Goal: Transaction & Acquisition: Purchase product/service

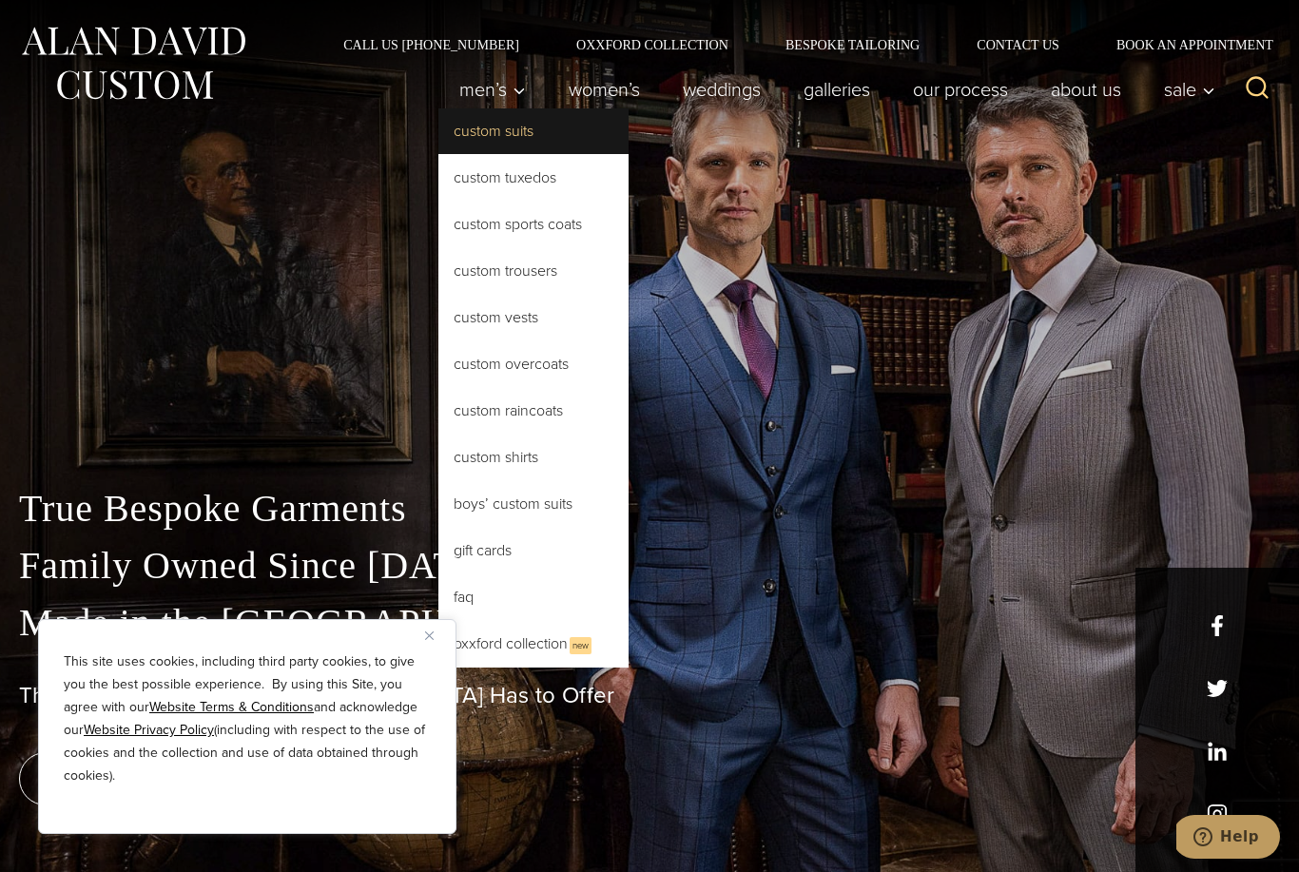
click at [525, 138] on link "Custom Suits" at bounding box center [533, 131] width 190 height 46
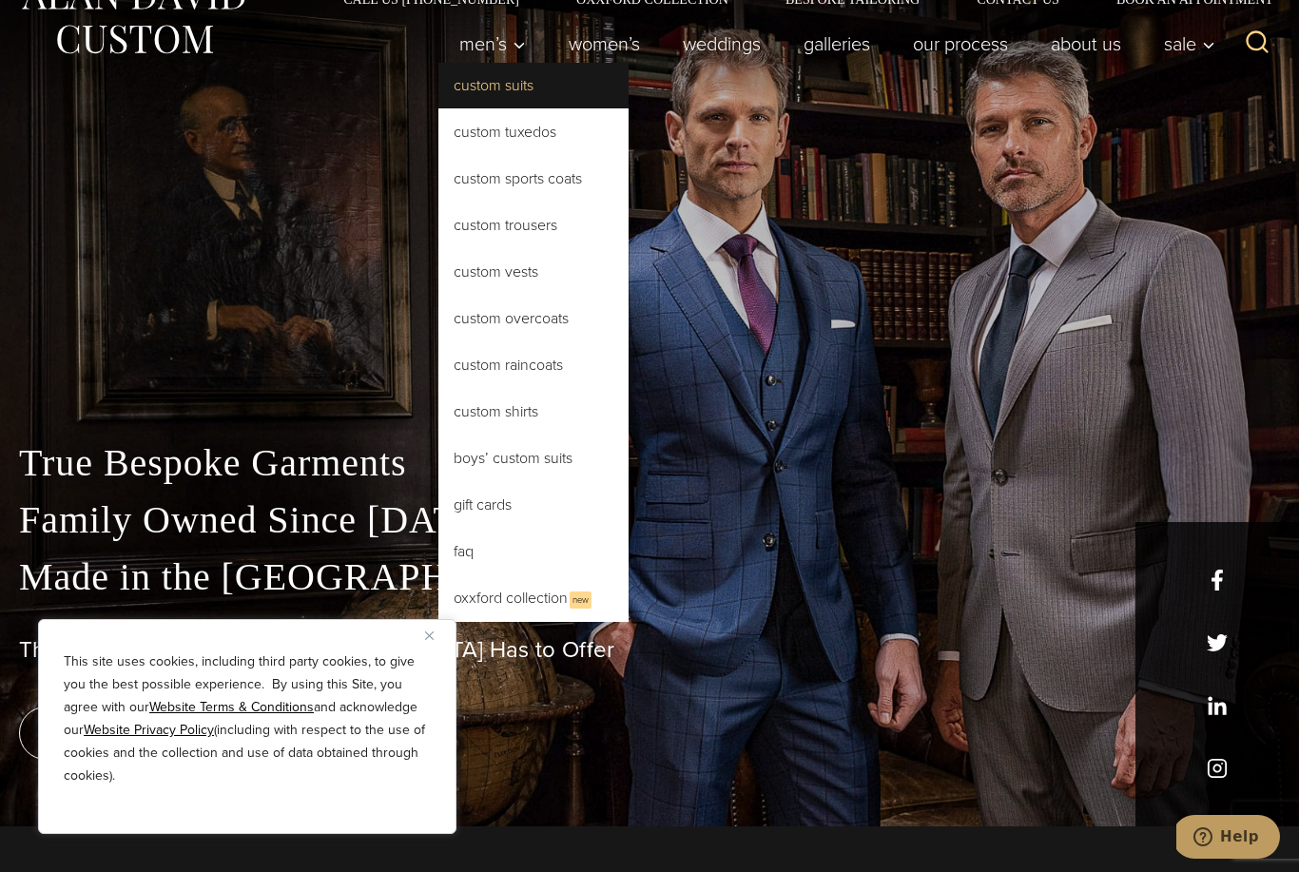
scroll to position [50, 0]
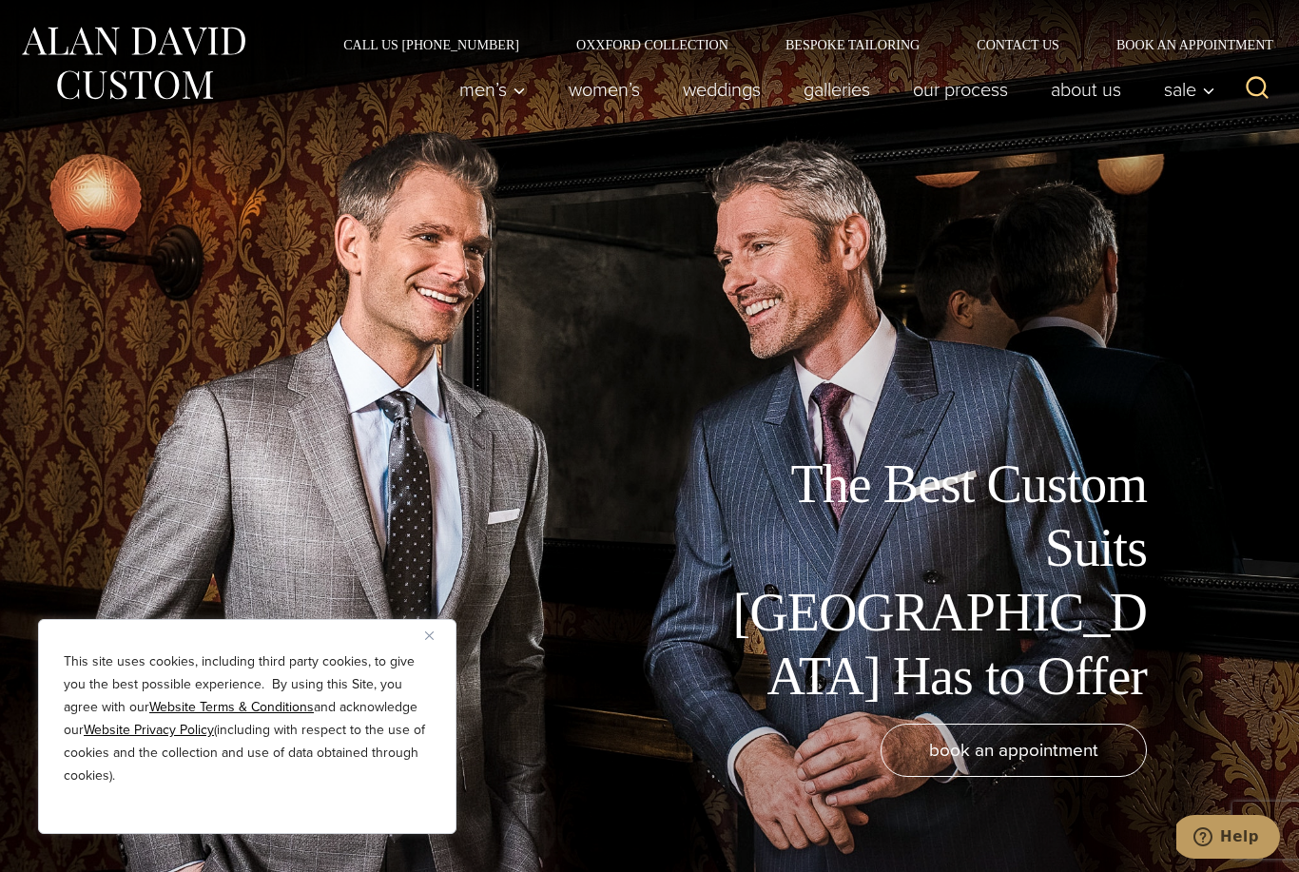
click at [438, 625] on button "Close" at bounding box center [436, 635] width 23 height 23
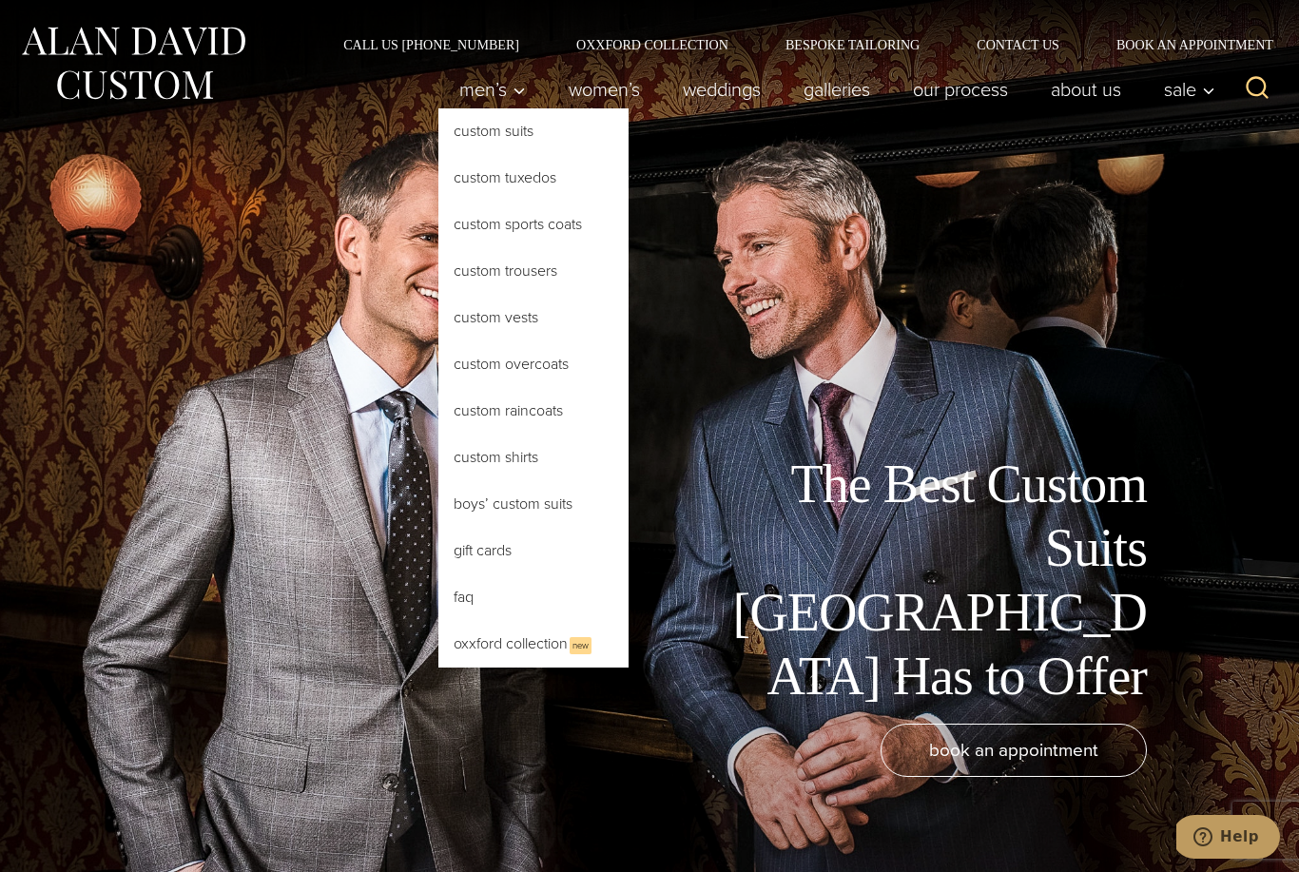
click at [545, 137] on link "Custom Suits" at bounding box center [533, 131] width 190 height 46
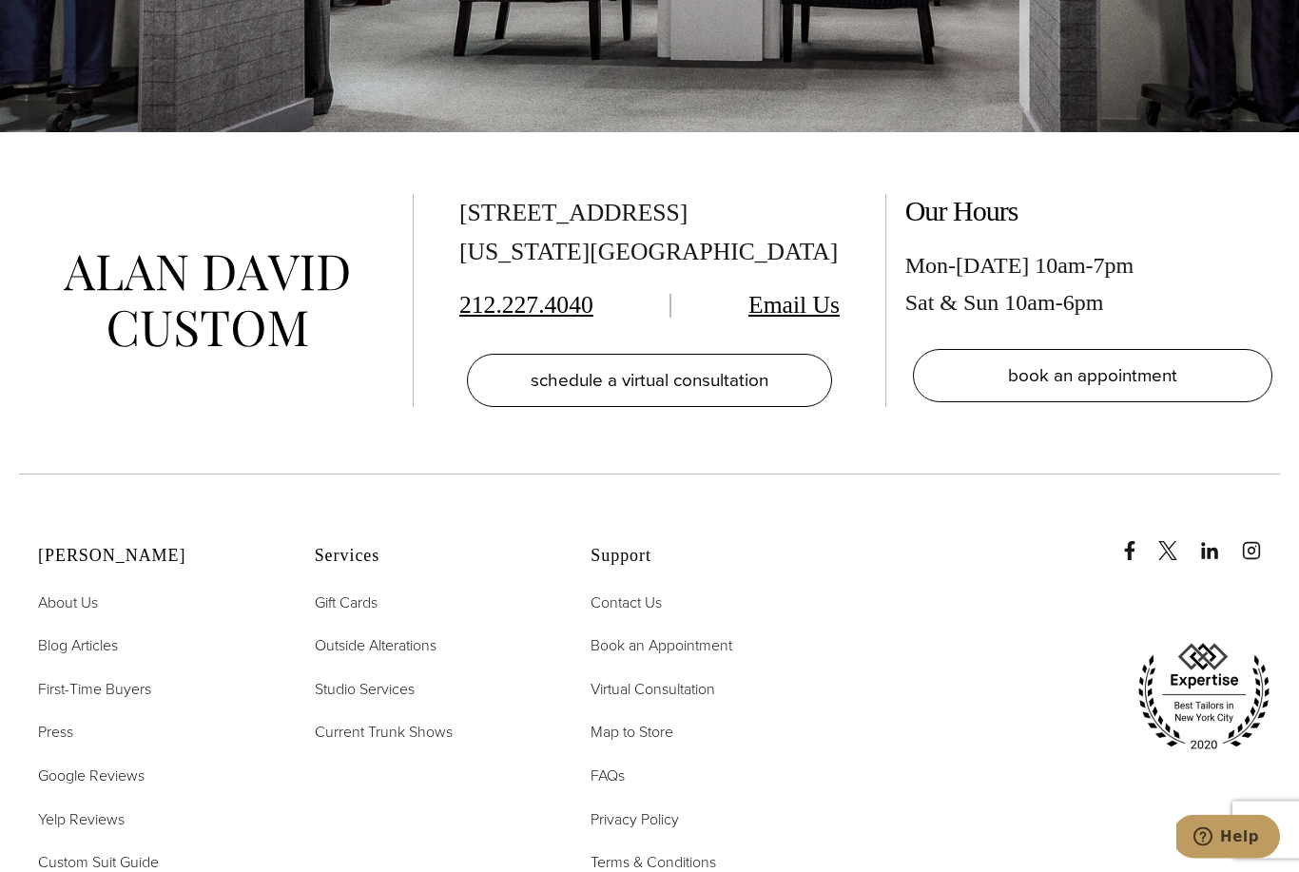
scroll to position [11206, 0]
